Goal: Find contact information: Find contact information

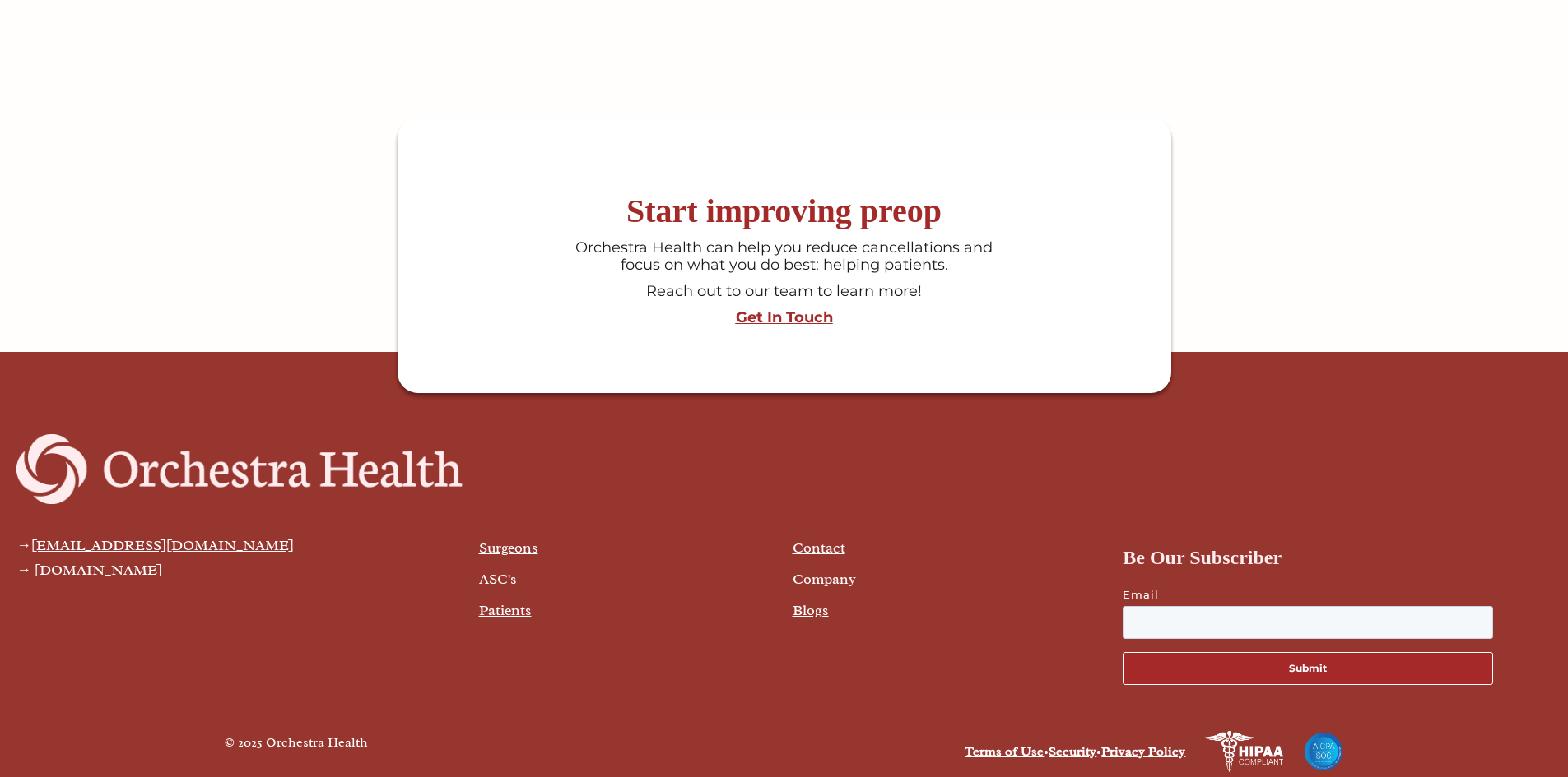
scroll to position [4394, 0]
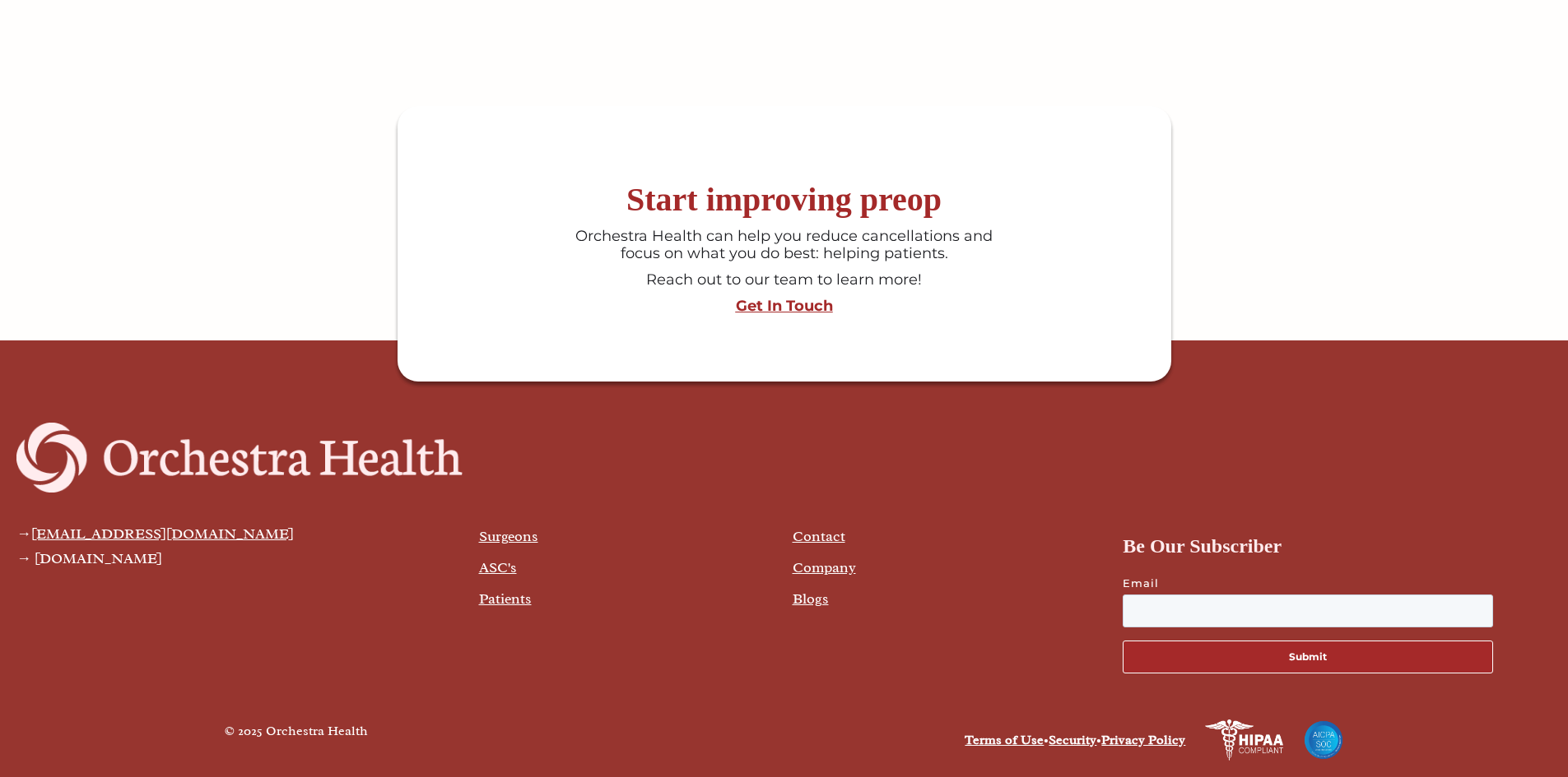
click at [815, 539] on link "Contact" at bounding box center [819, 537] width 53 height 18
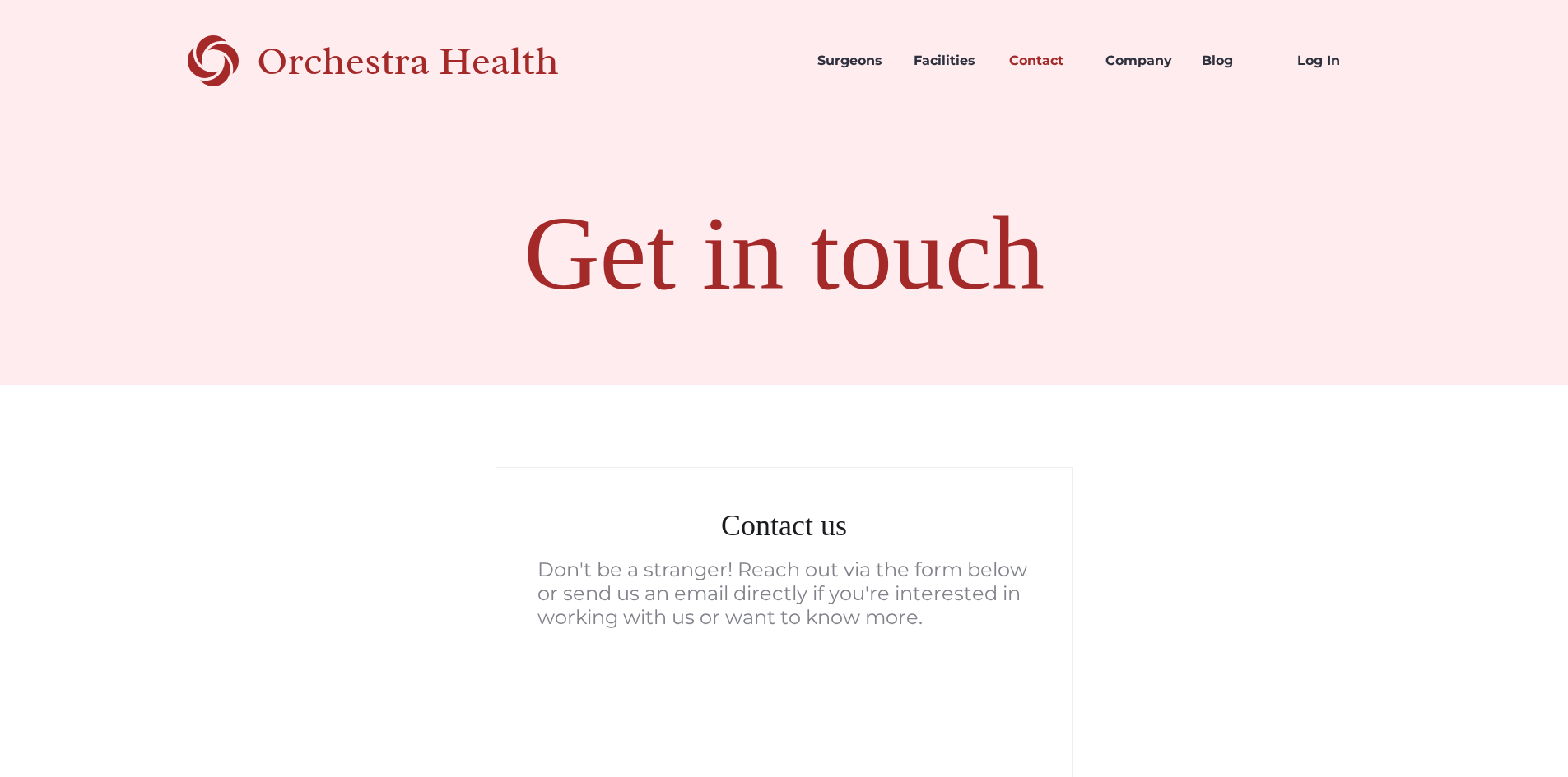
click at [289, 60] on div "Orchestra Health" at bounding box center [437, 61] width 360 height 34
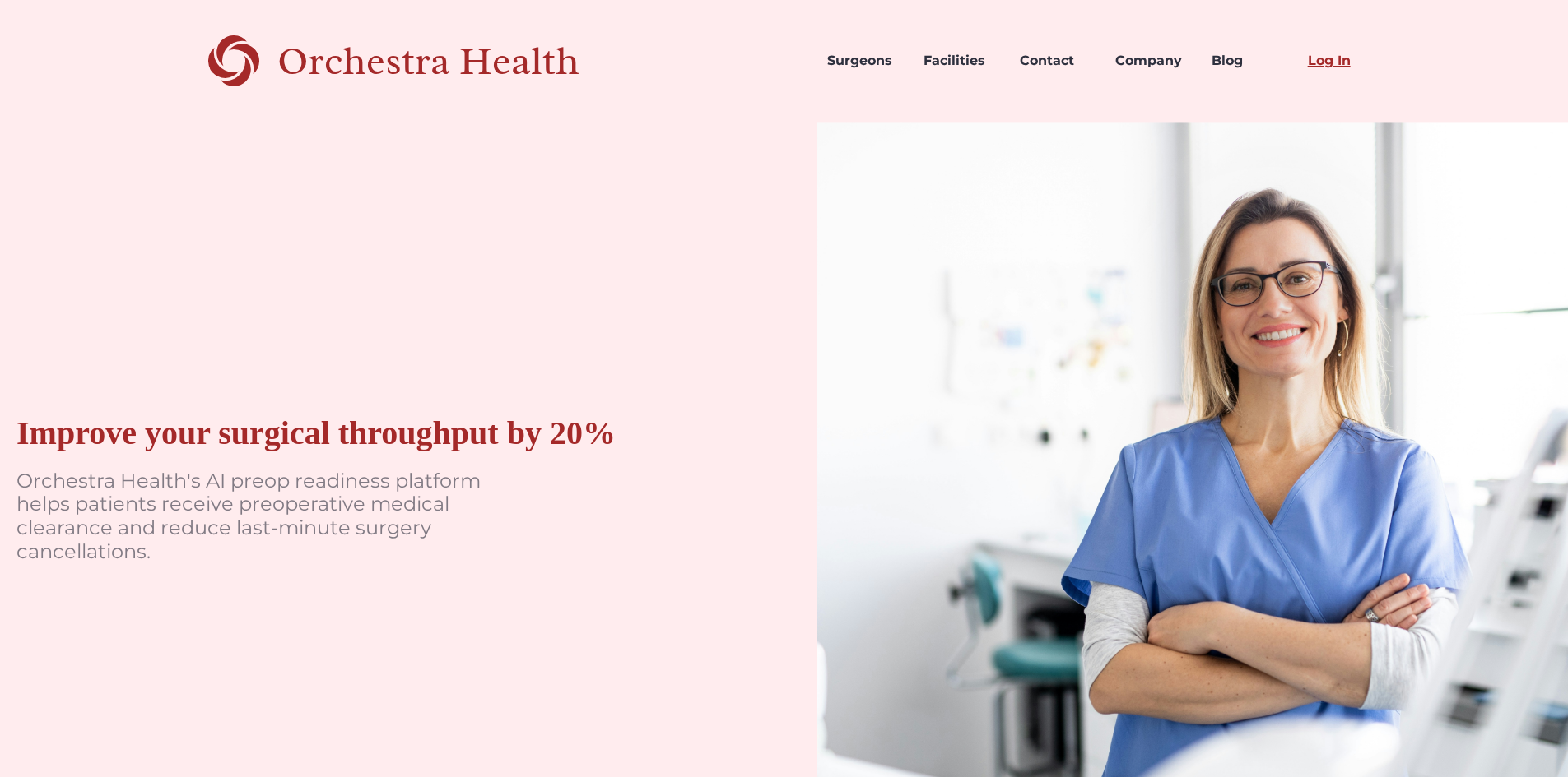
click at [1316, 55] on link "Log In" at bounding box center [1343, 61] width 96 height 56
